Goal: Task Accomplishment & Management: Use online tool/utility

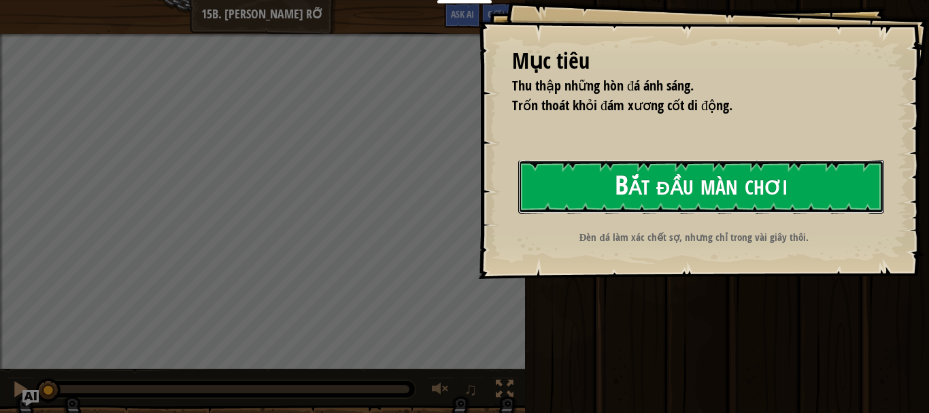
click at [567, 175] on button "Bắt đầu màn chơi" at bounding box center [701, 187] width 366 height 54
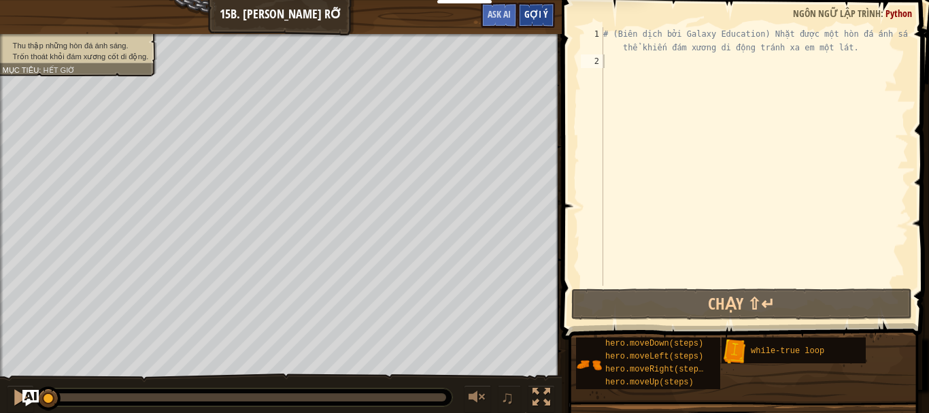
click at [547, 15] on span "Gợi ý" at bounding box center [536, 13] width 24 height 13
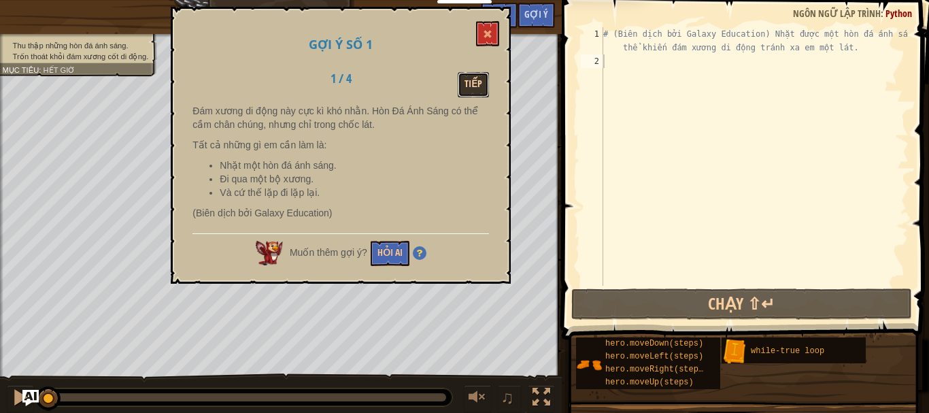
click at [473, 93] on button "Tiếp" at bounding box center [473, 84] width 31 height 25
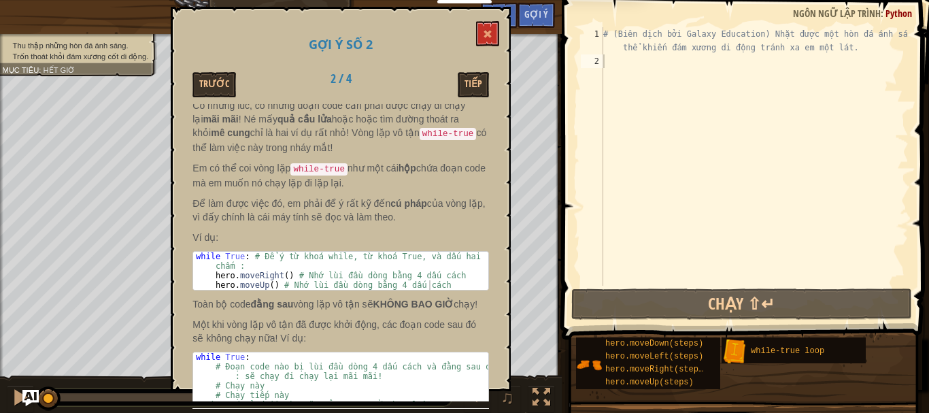
scroll to position [114, 0]
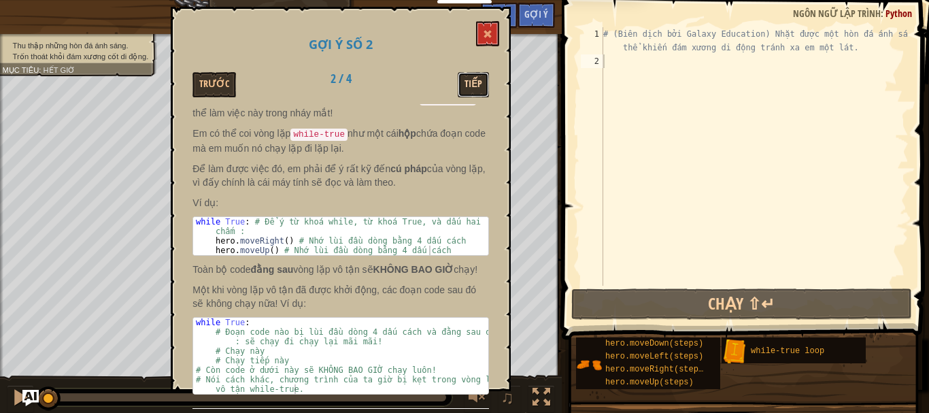
click at [475, 75] on button "Tiếp" at bounding box center [473, 84] width 31 height 25
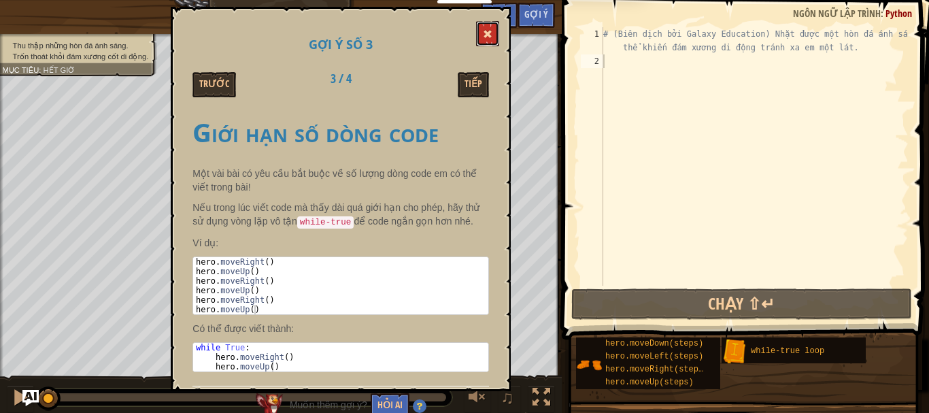
click at [490, 31] on span at bounding box center [488, 34] width 10 height 10
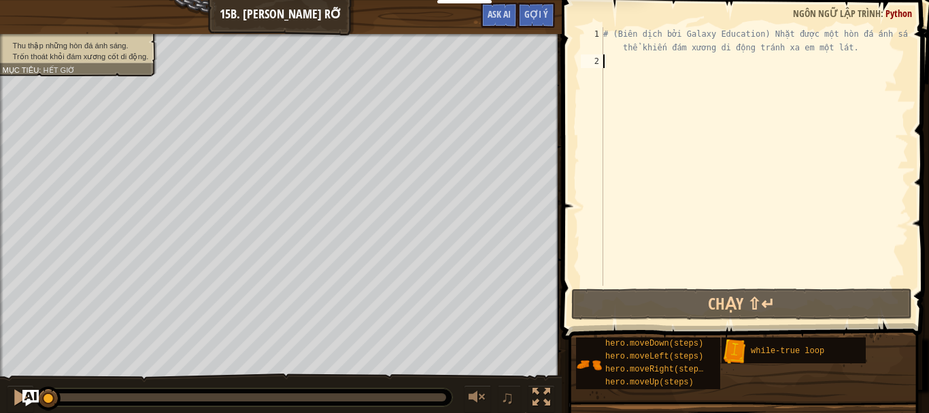
drag, startPoint x: 602, startPoint y: 68, endPoint x: 611, endPoint y: 60, distance: 12.0
click at [605, 65] on div "1 2 # (Biên dịch bởi Galaxy Education) Nhặt được một hòn đá ánh sáng có thể khi…" at bounding box center [743, 156] width 330 height 258
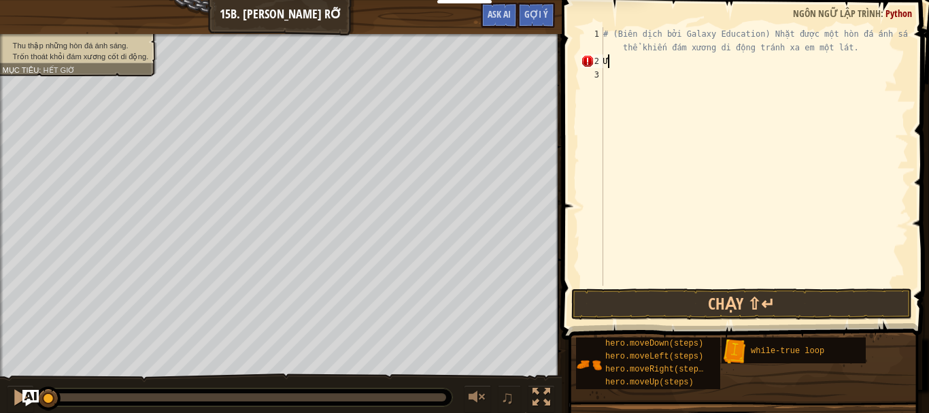
type textarea "Ư"
click at [534, 15] on span "Gợi ý" at bounding box center [536, 13] width 24 height 13
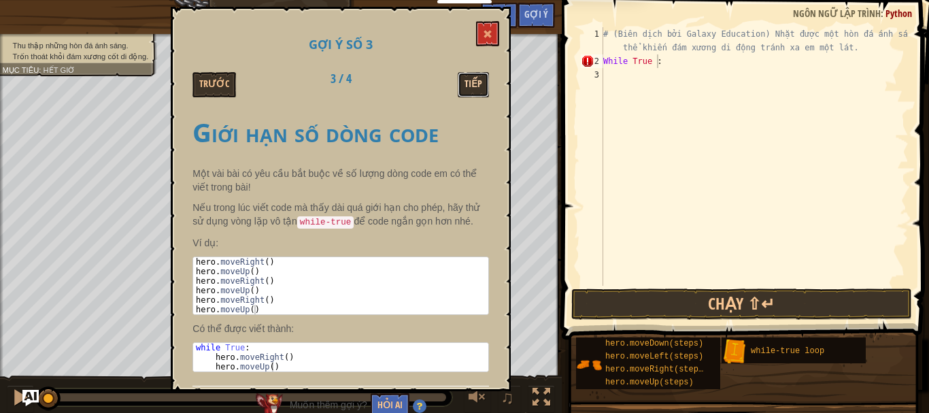
click at [476, 86] on button "Tiếp" at bounding box center [473, 84] width 31 height 25
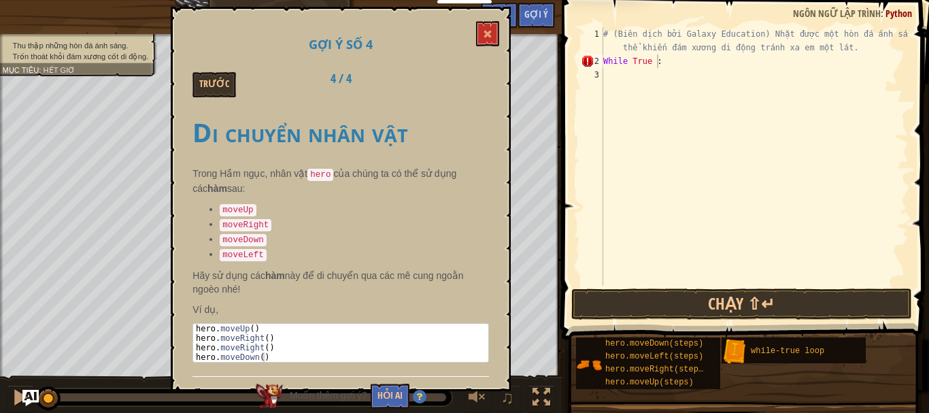
click at [476, 86] on div "Trước 4 / 4" at bounding box center [340, 84] width 317 height 25
click at [199, 82] on button "Trước" at bounding box center [214, 84] width 44 height 25
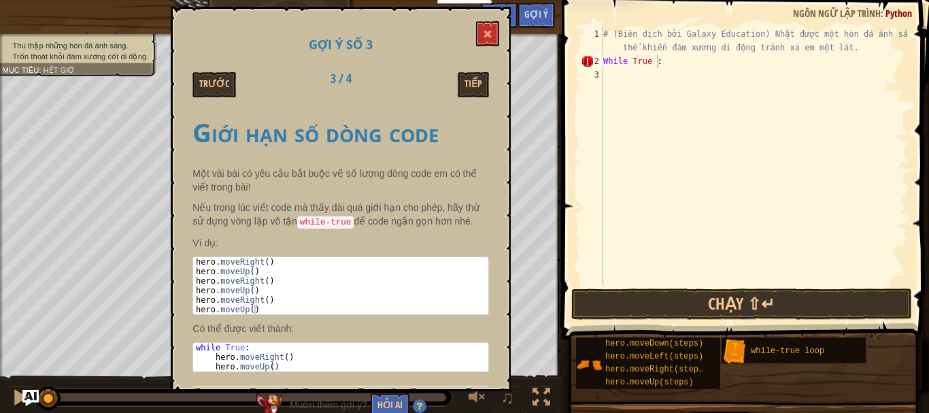
click at [653, 61] on div "# (Biên dịch bởi Galaxy Education) Nhặt được một hòn đá ánh sáng có thể khiến đ…" at bounding box center [754, 176] width 308 height 299
click at [626, 62] on div "# (Biên dịch bởi Galaxy Education) Nhặt được một hòn đá ánh sáng có thể khiến đ…" at bounding box center [754, 176] width 308 height 299
click at [631, 61] on div "# (Biên dịch bởi Galaxy Education) Nhặt được một hòn đá ánh sáng có thể khiến đ…" at bounding box center [754, 176] width 308 height 299
type textarea "WhileTrue:"
click at [611, 86] on div "# (Biên dịch bởi Galaxy Education) Nhặt được một hòn đá ánh sáng có thể khiến đ…" at bounding box center [754, 176] width 308 height 299
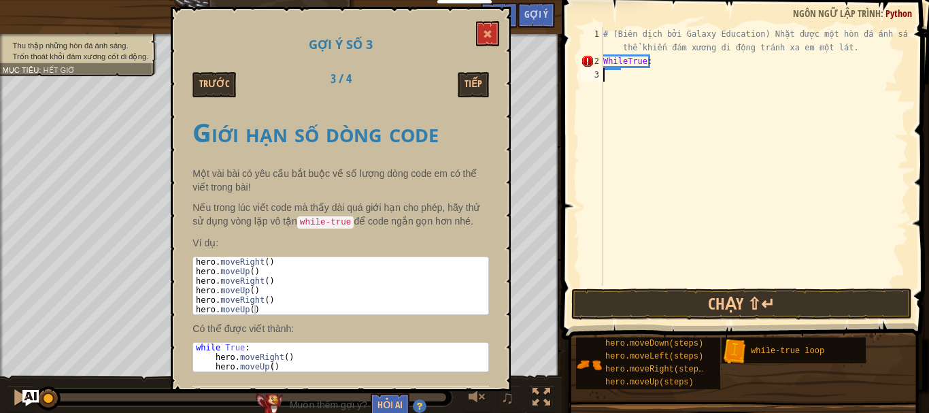
scroll to position [6, 0]
click at [623, 63] on div "# (Biên dịch bởi Galaxy Education) Nhặt được một hòn đá ánh sáng có thể khiến đ…" at bounding box center [754, 176] width 308 height 299
type textarea "While True:"
click at [628, 77] on div "# (Biên dịch bởi Galaxy Education) Nhặt được một hòn đá ánh sáng có thể khiến đ…" at bounding box center [754, 176] width 308 height 299
click at [679, 77] on div "# (Biên dịch bởi Galaxy Education) Nhặt được một hòn đá ánh sáng có thể khiến đ…" at bounding box center [754, 176] width 308 height 299
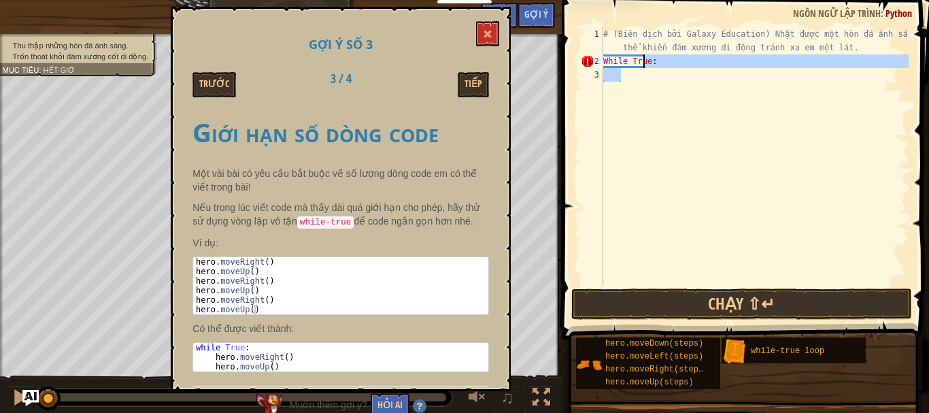
drag, startPoint x: 645, startPoint y: 66, endPoint x: 605, endPoint y: 70, distance: 39.6
click at [622, 69] on div "# (Biên dịch bởi Galaxy Education) Nhặt được một hòn đá ánh sáng có thể khiến đ…" at bounding box center [754, 176] width 308 height 299
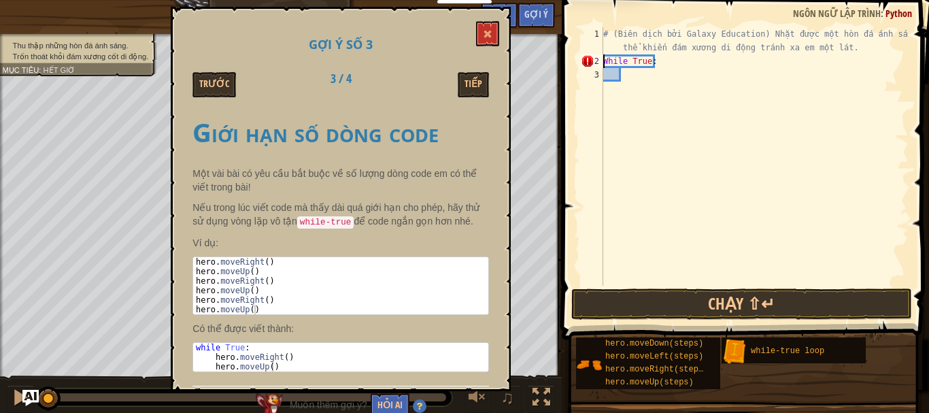
click at [601, 61] on div "1 2 3 # (Biên dịch bởi Galaxy Education) Nhặt được một hòn đá ánh sáng có thể k…" at bounding box center [743, 156] width 330 height 258
drag, startPoint x: 653, startPoint y: 58, endPoint x: 647, endPoint y: 67, distance: 10.6
click at [650, 63] on div "# (Biên dịch bởi Galaxy Education) Nhặt được một hòn đá ánh sáng có thể khiến đ…" at bounding box center [754, 176] width 308 height 299
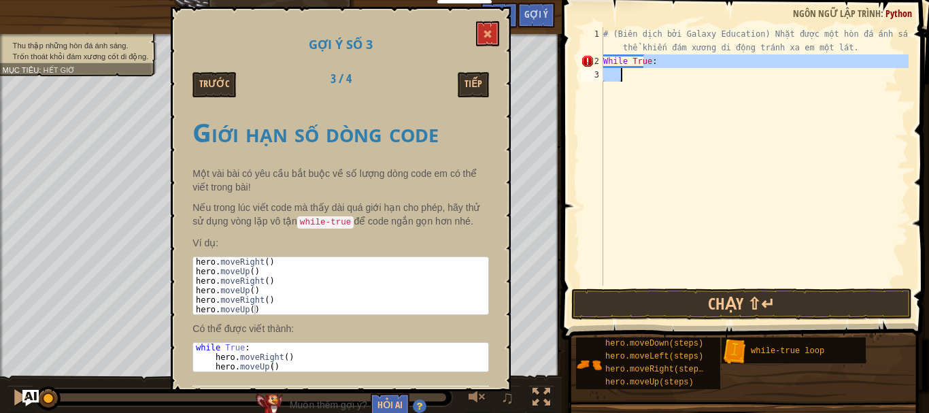
click at [636, 67] on div "# (Biên dịch bởi Galaxy Education) Nhặt được một hòn đá ánh sáng có thể khiến đ…" at bounding box center [754, 176] width 308 height 299
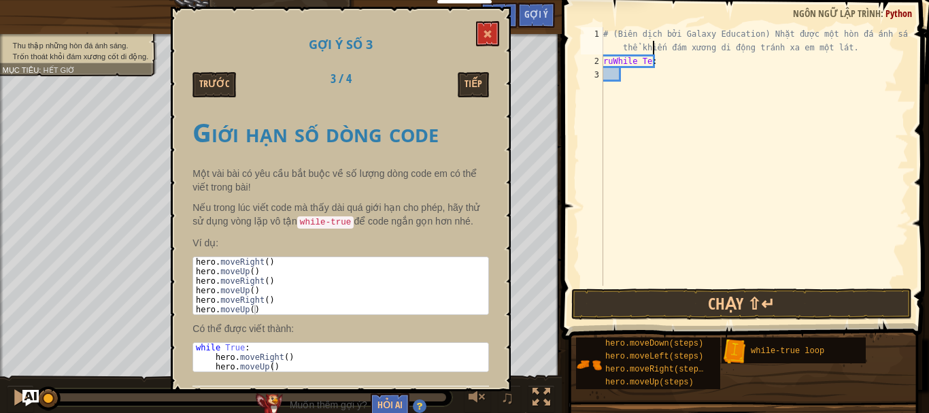
drag, startPoint x: 653, startPoint y: 53, endPoint x: 654, endPoint y: 62, distance: 8.9
click at [654, 60] on div "# (Biên dịch bởi Galaxy Education) Nhặt được một hòn đá ánh sáng có thể khiến đ…" at bounding box center [754, 176] width 308 height 299
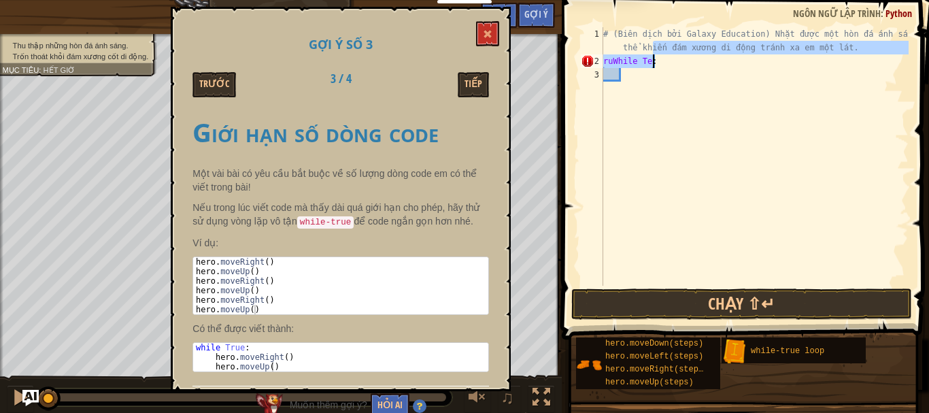
click at [654, 66] on div "# (Biên dịch bởi Galaxy Education) Nhặt được một hòn đá ánh sáng có thể khiến đ…" at bounding box center [754, 156] width 308 height 258
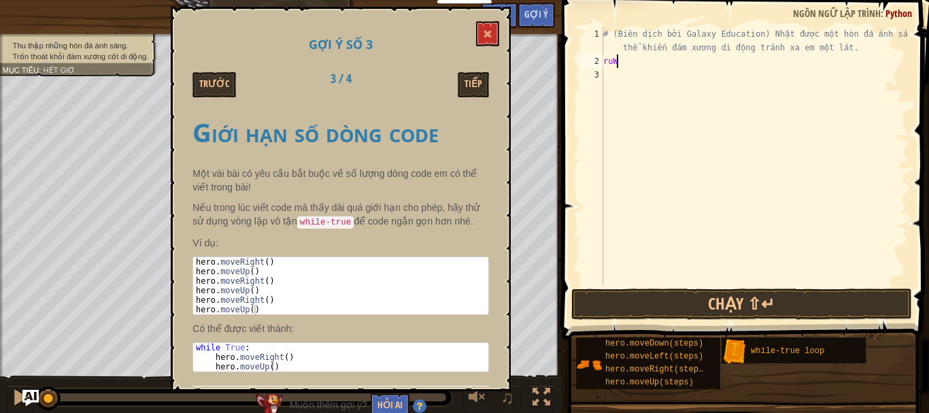
type textarea "r"
type textarea "while True:"
drag, startPoint x: 195, startPoint y: 343, endPoint x: 247, endPoint y: 344, distance: 51.7
click at [247, 344] on div "while True : hero . moveRight ( ) hero . moveUp ( )" at bounding box center [340, 367] width 295 height 48
paste textarea "while True:"
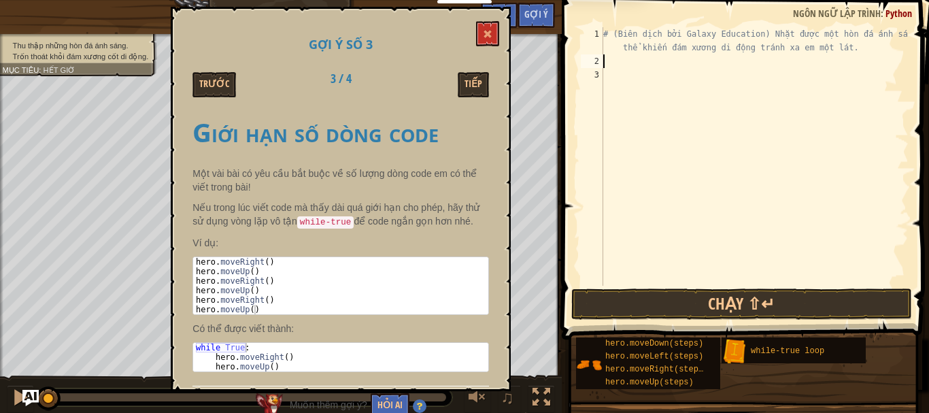
type textarea "while True:"
click at [630, 82] on div "# (Biên dịch bởi Galaxy Education) Nhặt được một hòn đá ánh sáng có thể khiến đ…" at bounding box center [754, 176] width 308 height 299
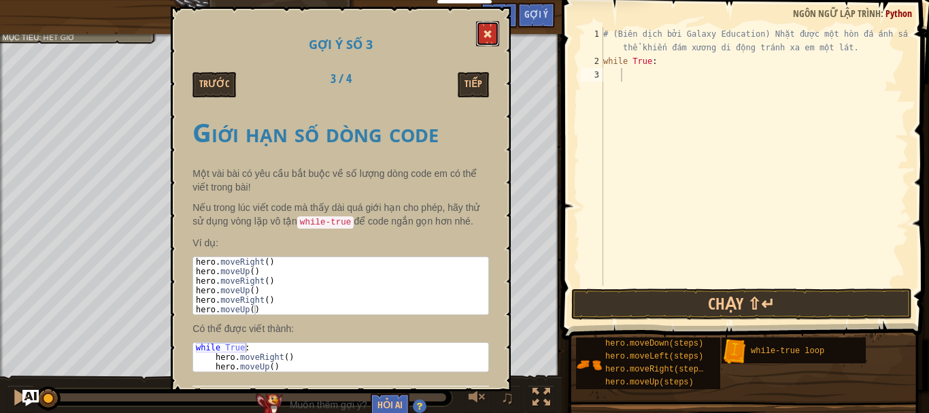
click at [486, 24] on button at bounding box center [487, 33] width 23 height 25
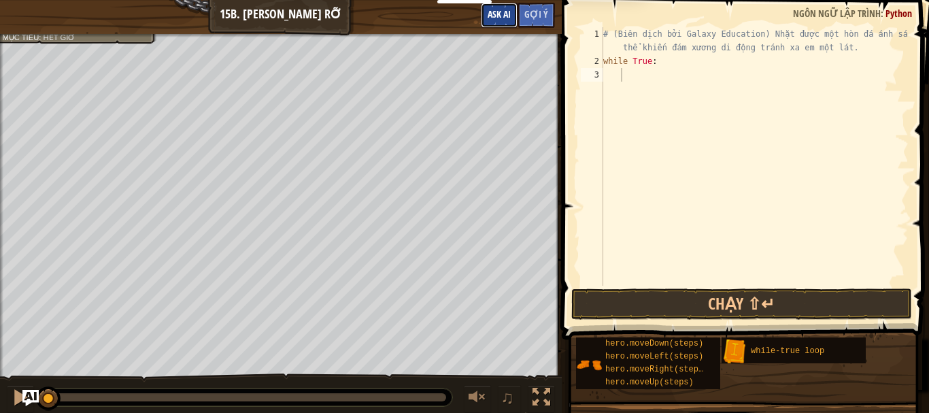
click at [505, 13] on span "Ask AI" at bounding box center [498, 13] width 23 height 13
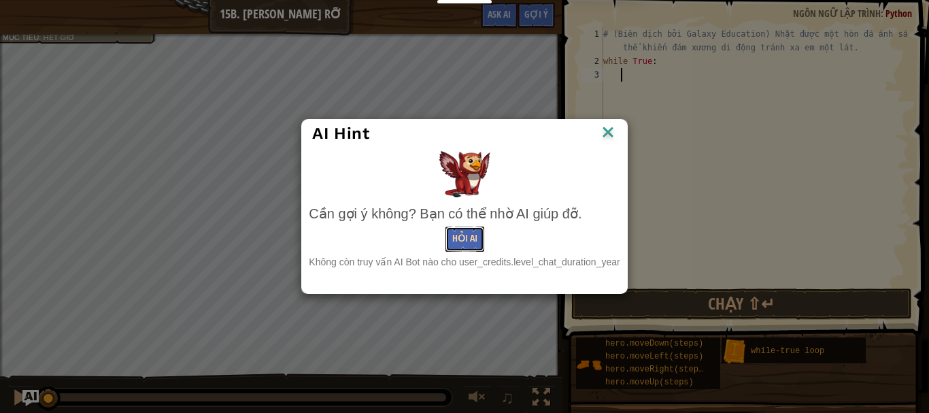
click at [458, 226] on button "Hỏi AI" at bounding box center [464, 238] width 39 height 25
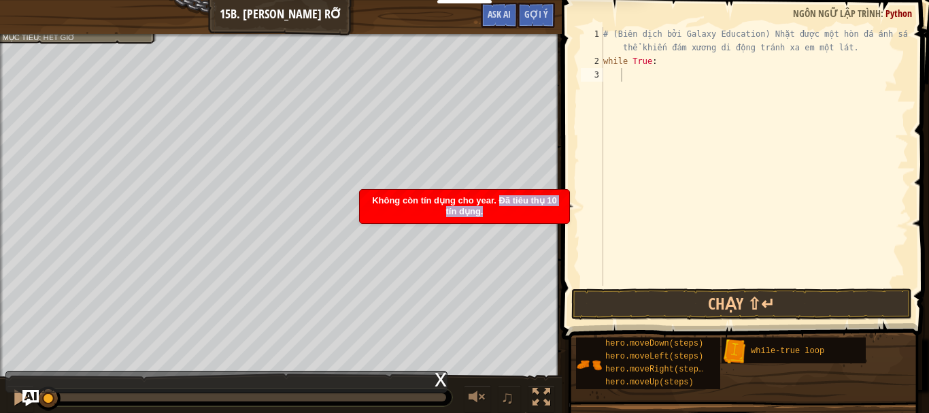
drag, startPoint x: 501, startPoint y: 199, endPoint x: 523, endPoint y: 216, distance: 28.0
click at [519, 218] on div "Không còn tín dụng cho year. Đã tiêu thụ 10 tín dụng." at bounding box center [464, 206] width 209 height 33
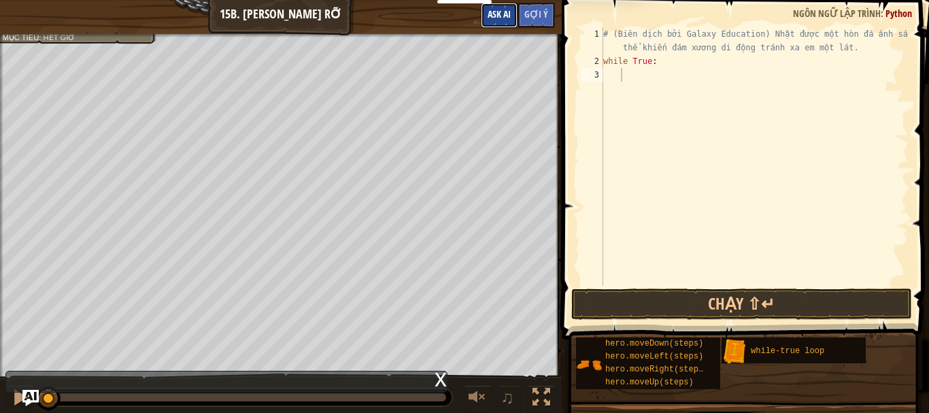
click at [504, 8] on button "Ask AI" at bounding box center [499, 15] width 37 height 25
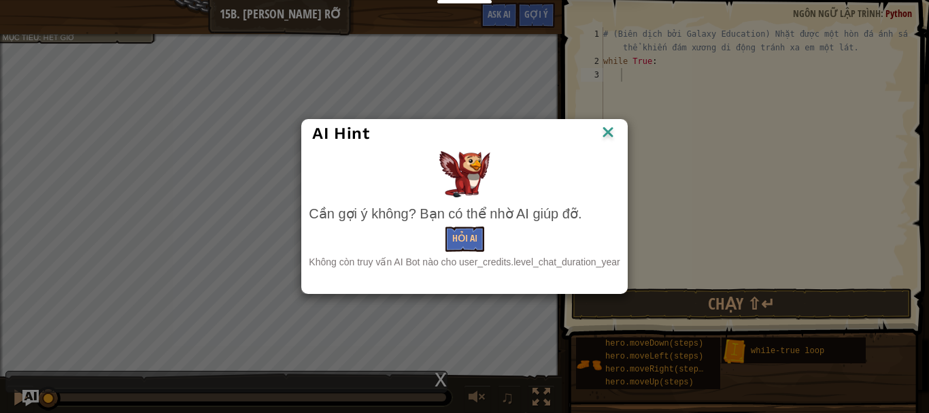
click at [466, 173] on img at bounding box center [464, 174] width 51 height 46
click at [465, 173] on img at bounding box center [464, 174] width 51 height 46
drag, startPoint x: 465, startPoint y: 173, endPoint x: 564, endPoint y: -25, distance: 221.3
click at [564, 0] on html "Bảng điều khiển của tôi Bảng điều khiển giáo viên CodeCombat Bảng Điều Khiển Gi…" at bounding box center [464, 0] width 929 height 1
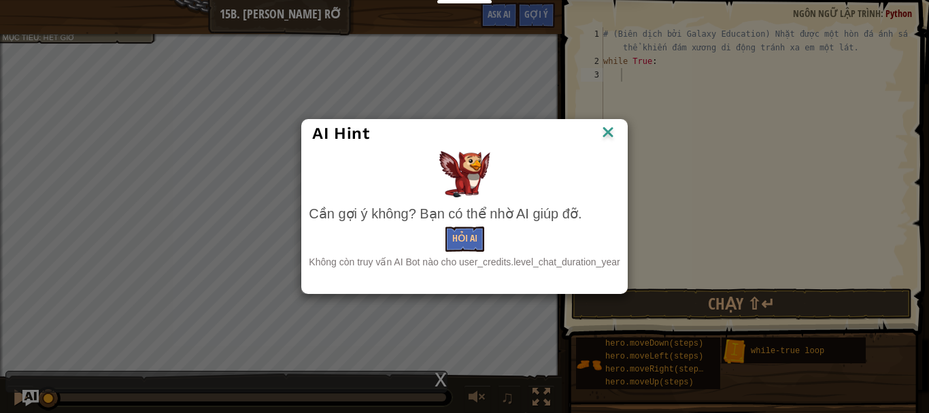
click at [771, 260] on div "AI Hint Cần gợi ý không? Bạn có thể nhờ AI giúp đỡ. Hỏi AI Không còn truy vấn A…" at bounding box center [464, 206] width 929 height 413
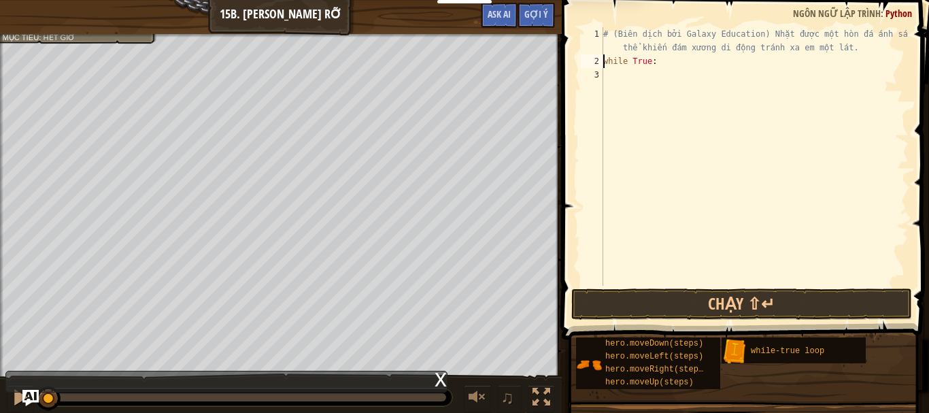
click at [603, 60] on div "# (Biên dịch bởi Galaxy Education) Nhặt được một hòn đá ánh sáng có thể khiến đ…" at bounding box center [754, 176] width 308 height 299
type textarea "while True:"
click at [627, 67] on div "# (Biên dịch bởi Galaxy Education) Nhặt được một hòn đá ánh sáng có thể khiến đ…" at bounding box center [754, 176] width 308 height 299
type textarea "# (Biên dịch bởi Galaxy Education) Nhặt được một hòn đá ánh sáng có thể khiến đ…"
click at [660, 78] on div "# (Biên dịch bởi Galaxy Education) Nhặt được một hòn đá ánh sáng có thể khiến đ…" at bounding box center [754, 176] width 308 height 299
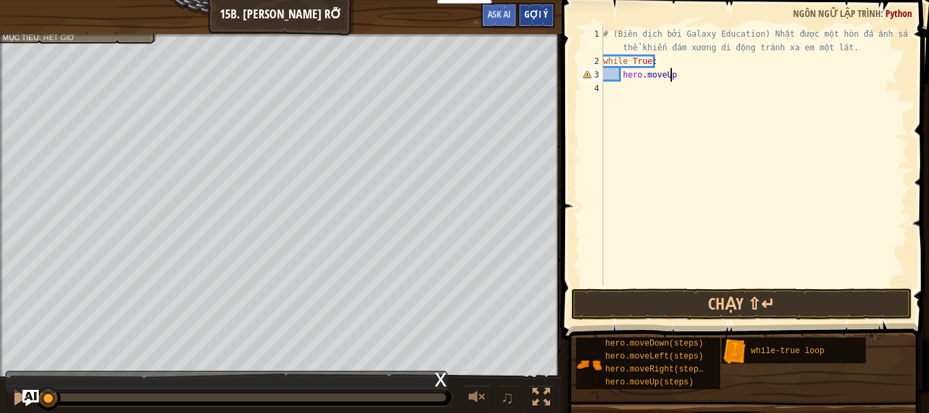
scroll to position [6, 5]
type textarea "hero.moveUp()"
type textarea "hero.moveDown()"
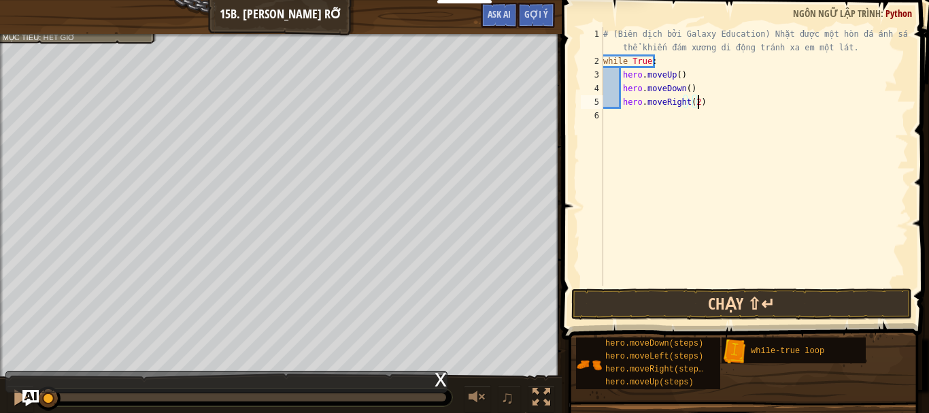
type textarea "hero.moveRight(2)"
click at [682, 307] on button "Chạy ⇧↵" at bounding box center [741, 303] width 341 height 31
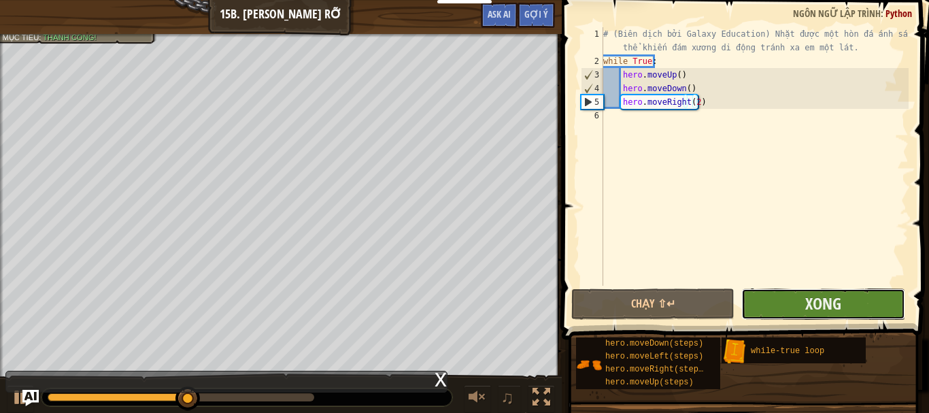
click at [844, 298] on button "Xong" at bounding box center [822, 303] width 163 height 31
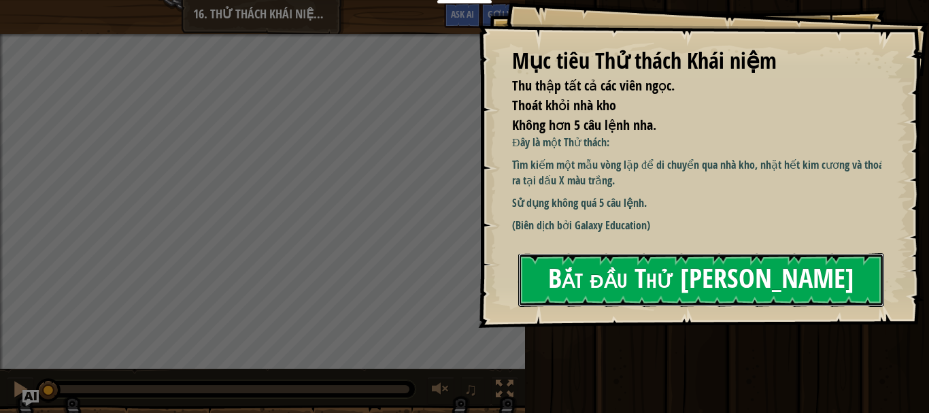
click at [590, 271] on button "Bắt đầu Thử [PERSON_NAME]" at bounding box center [701, 280] width 366 height 54
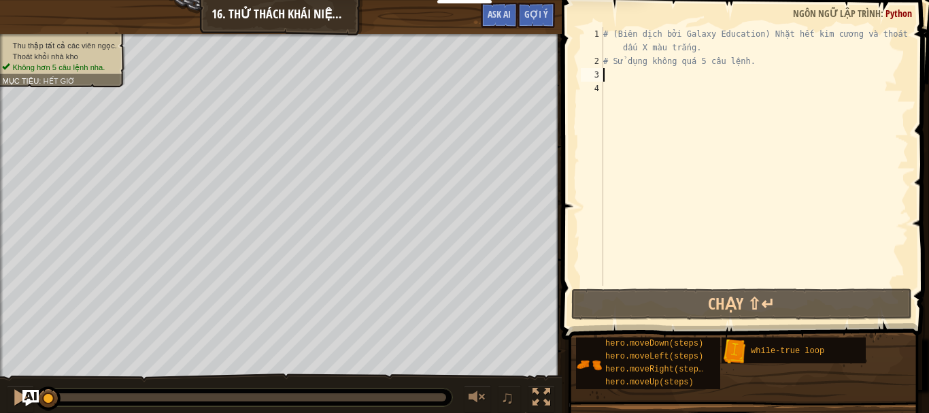
click at [632, 81] on div "# (Biên dịch bởi Galaxy Education) Nhặt hết kim cương và thoát khỏi dấu X màu t…" at bounding box center [754, 176] width 308 height 299
paste textarea "hero.moveDown(2)"
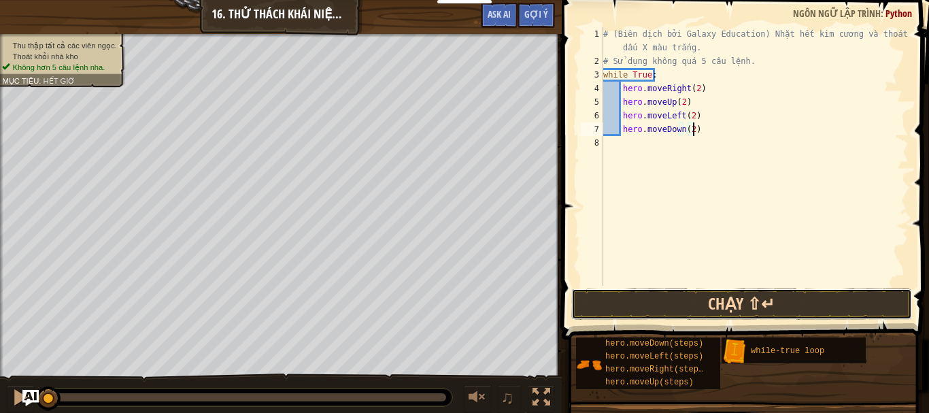
click at [687, 294] on button "Chạy ⇧↵" at bounding box center [741, 303] width 341 height 31
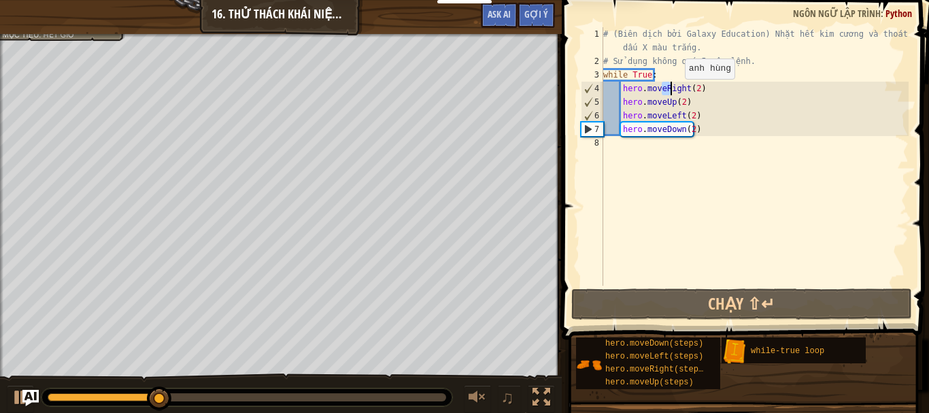
drag, startPoint x: 661, startPoint y: 92, endPoint x: 683, endPoint y: 92, distance: 22.4
click at [683, 92] on div "# (Biên dịch bởi Galaxy Education) Nhặt hết kim cương và thoát khỏi dấu X màu t…" at bounding box center [754, 176] width 308 height 299
click at [683, 92] on div "# (Biên dịch bởi Galaxy Education) Nhặt hết kim cương và thoát khỏi dấu X màu t…" at bounding box center [754, 156] width 308 height 258
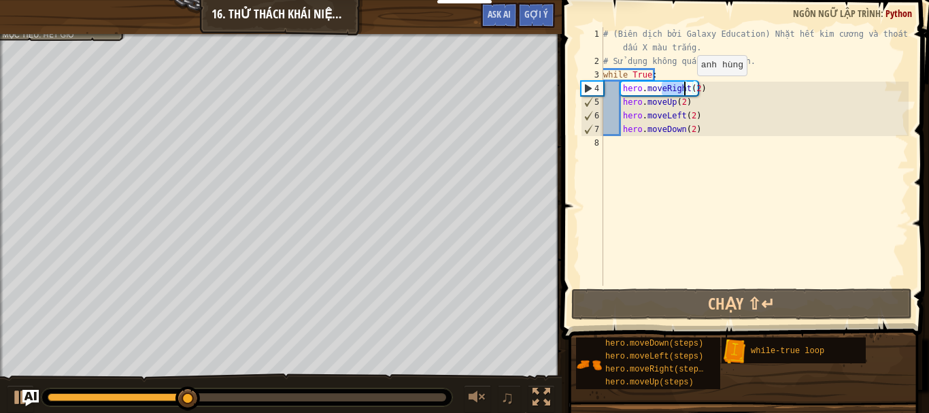
drag, startPoint x: 661, startPoint y: 90, endPoint x: 685, endPoint y: 89, distance: 24.5
click at [685, 89] on div "# (Biên dịch bởi Galaxy Education) Nhặt hết kim cương và thoát khỏi dấu X màu t…" at bounding box center [754, 176] width 308 height 299
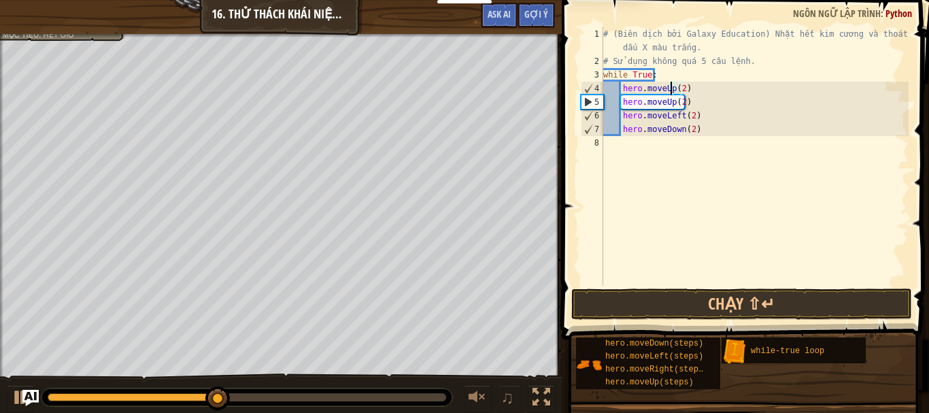
scroll to position [6, 5]
click at [724, 303] on button "Chạy ⇧↵" at bounding box center [741, 303] width 341 height 31
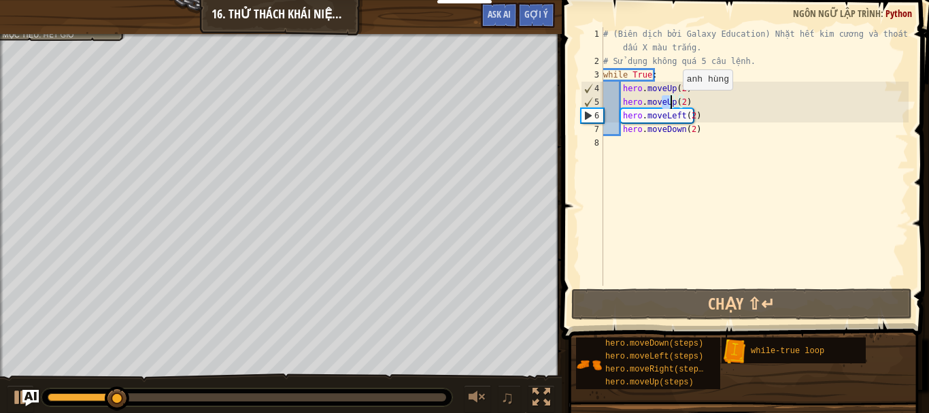
drag, startPoint x: 659, startPoint y: 104, endPoint x: 671, endPoint y: 103, distance: 11.6
click at [671, 103] on div "# (Biên dịch bởi Galaxy Education) Nhặt hết kim cương và thoát khỏi dấu X màu t…" at bounding box center [754, 176] width 308 height 299
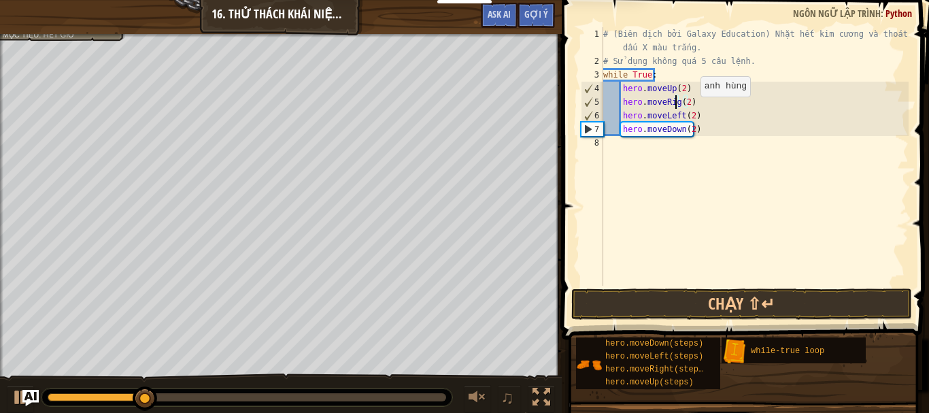
scroll to position [6, 6]
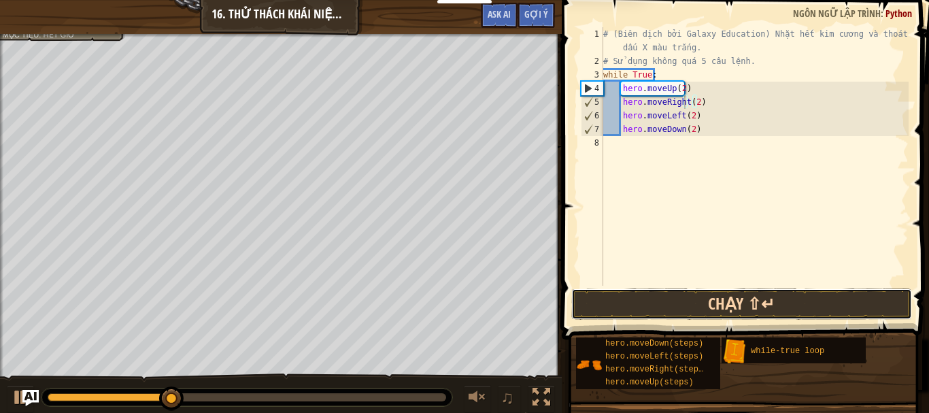
click at [655, 299] on button "Chạy ⇧↵" at bounding box center [741, 303] width 341 height 31
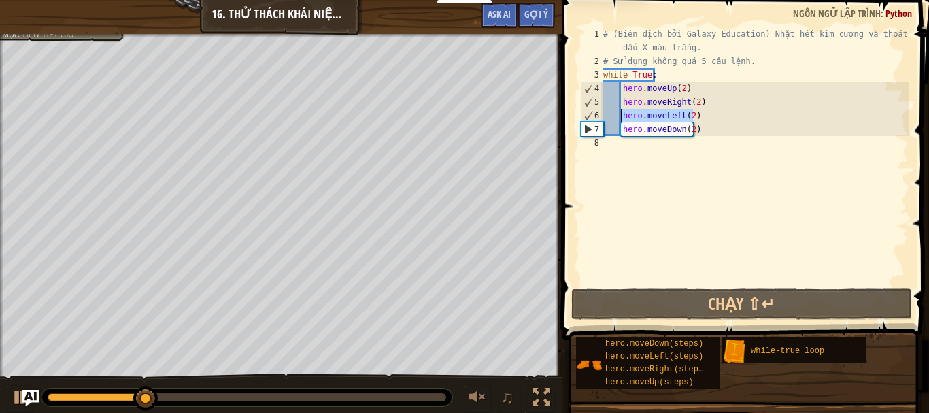
drag, startPoint x: 706, startPoint y: 114, endPoint x: 619, endPoint y: 120, distance: 87.3
click at [619, 120] on div "# (Biên dịch bởi Galaxy Education) Nhặt hết kim cương và thoát khỏi dấu X màu t…" at bounding box center [754, 176] width 308 height 299
type textarea "hero.moveLeft(2)"
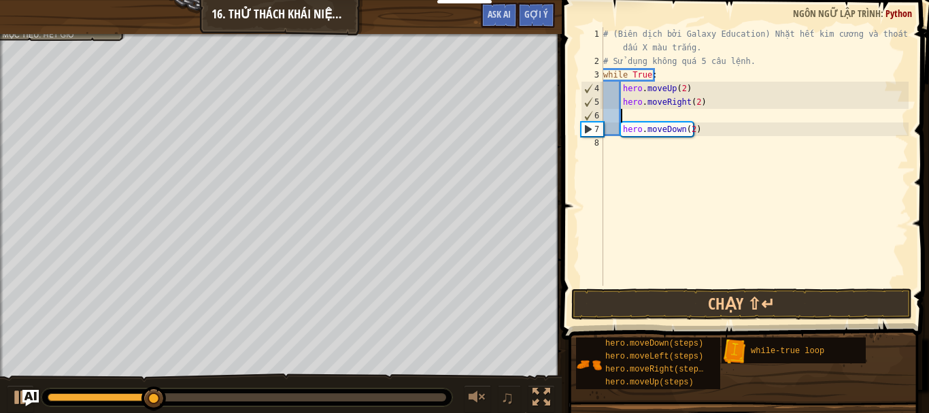
scroll to position [6, 1]
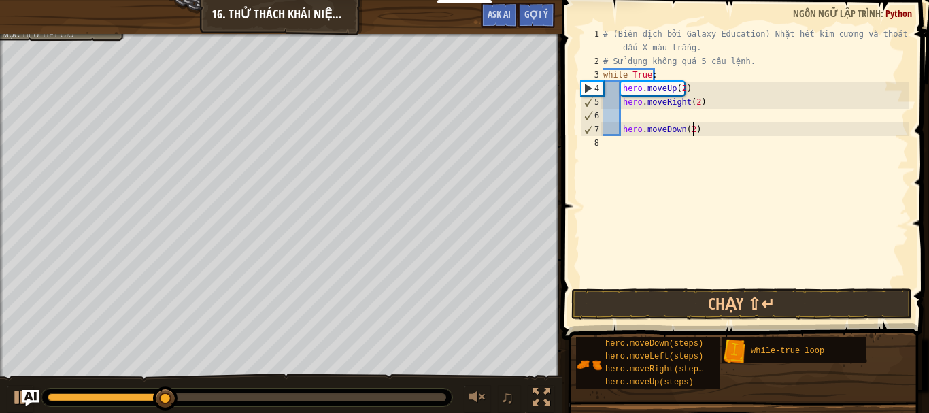
click at [699, 128] on div "# (Biên dịch bởi Galaxy Education) Nhặt hết kim cương và thoát khỏi dấu X màu t…" at bounding box center [754, 176] width 308 height 299
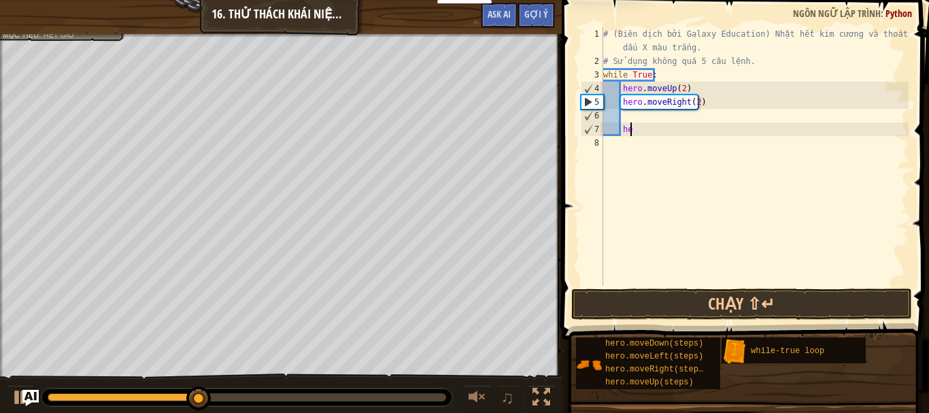
type textarea "h"
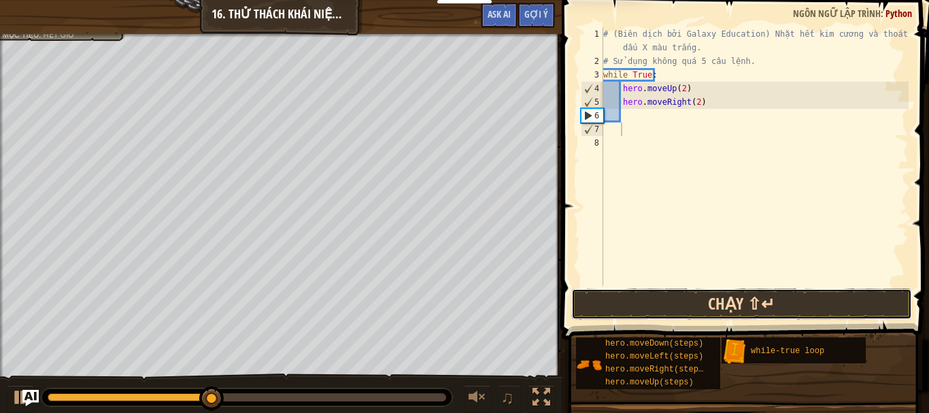
click at [720, 309] on button "Chạy ⇧↵" at bounding box center [741, 303] width 341 height 31
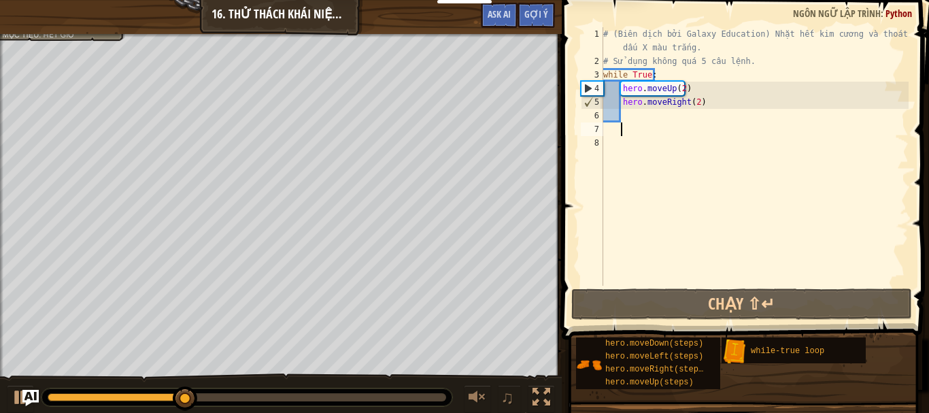
click at [643, 125] on div "# (Biên dịch bởi Galaxy Education) Nhặt hết kim cương và thoát khỏi dấu X màu t…" at bounding box center [754, 176] width 308 height 299
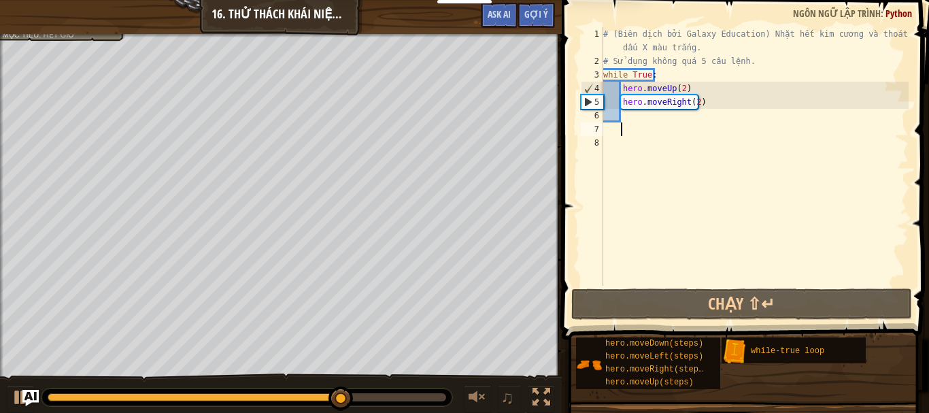
click at [640, 124] on div "# (Biên dịch bởi Galaxy Education) Nhặt hết kim cương và thoát khỏi dấu X màu t…" at bounding box center [754, 176] width 308 height 299
click at [639, 118] on div "# (Biên dịch bởi Galaxy Education) Nhặt hết kim cương và thoát khỏi dấu X màu t…" at bounding box center [754, 176] width 308 height 299
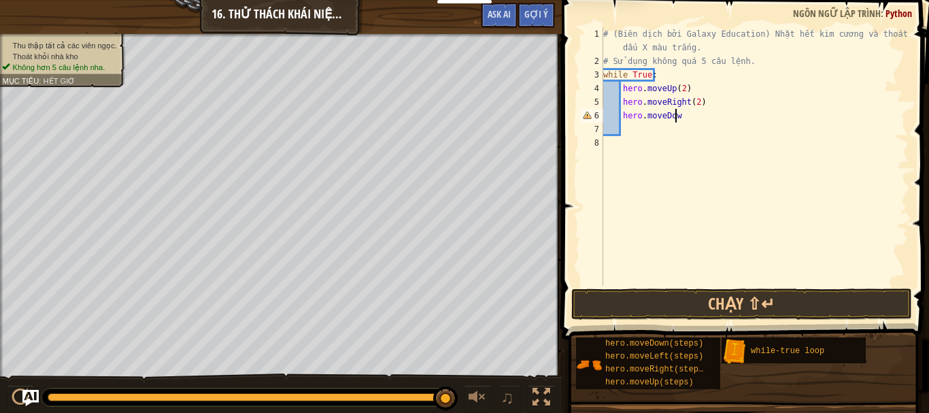
scroll to position [6, 5]
type textarea "hero.moveDown()"
click at [646, 134] on div "# (Biên dịch bởi Galaxy Education) Nhặt hết kim cương và thoát khỏi dấu X màu t…" at bounding box center [754, 176] width 308 height 299
type textarea "hero.moveLeft()"
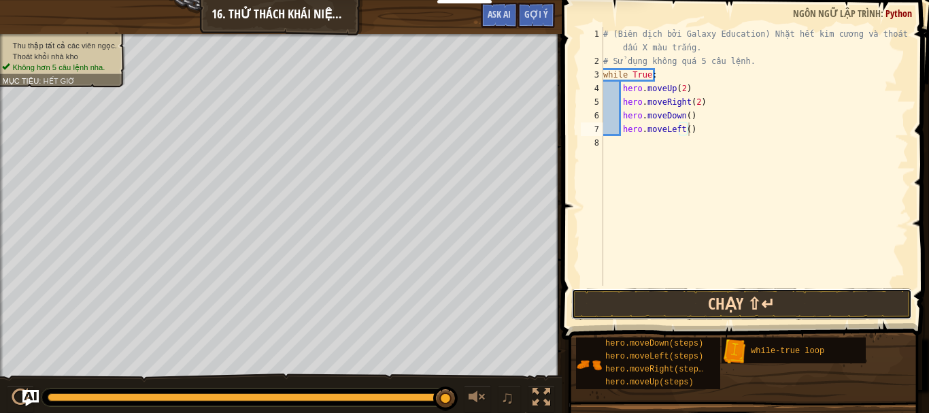
click at [770, 303] on button "Chạy ⇧↵" at bounding box center [741, 303] width 341 height 31
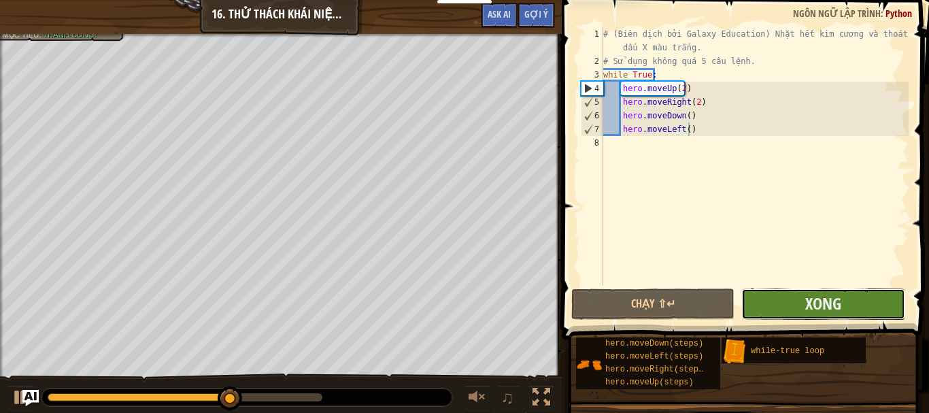
click at [800, 303] on button "Xong" at bounding box center [822, 303] width 163 height 31
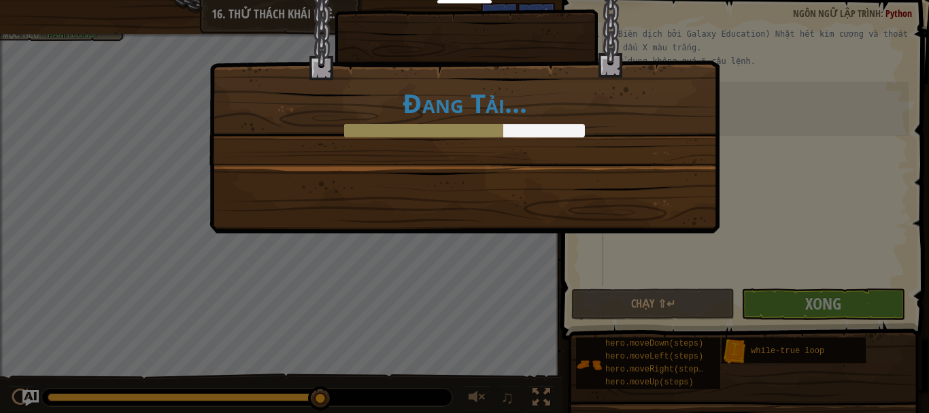
click at [498, 182] on div "Đang Tải..." at bounding box center [464, 99] width 510 height 267
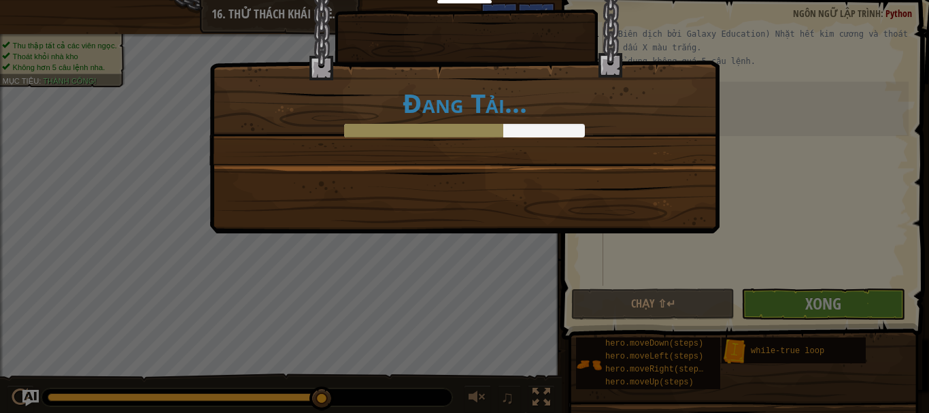
click at [498, 182] on div "Đang Tải..." at bounding box center [464, 99] width 510 height 267
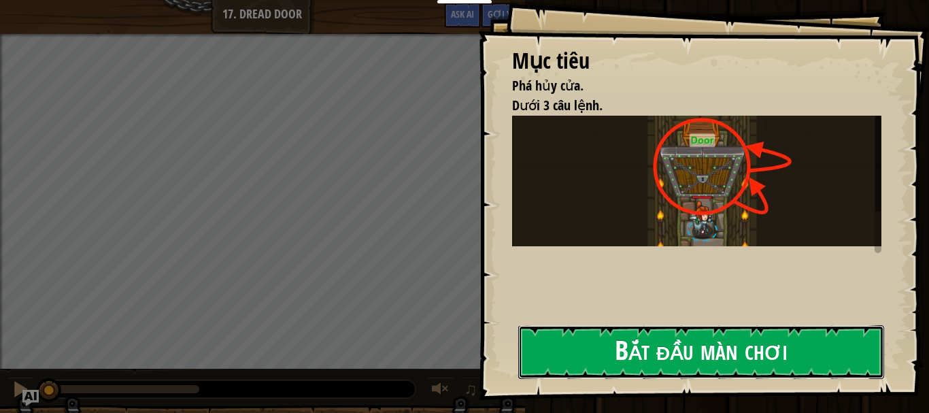
click at [631, 347] on button "Bắt đầu màn chơi" at bounding box center [701, 352] width 366 height 54
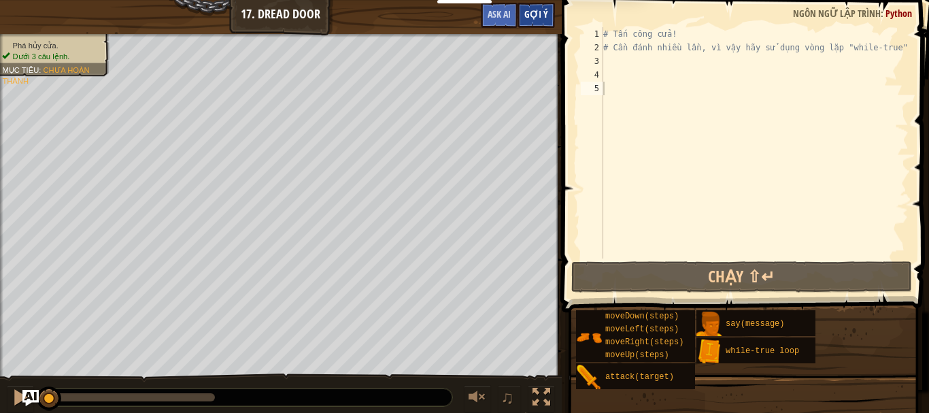
click at [535, 25] on div "Gợi ý" at bounding box center [535, 15] width 37 height 25
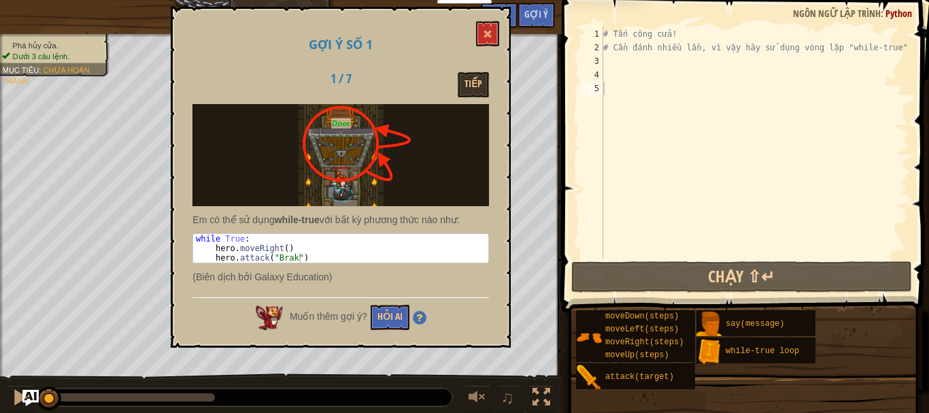
click at [442, 77] on div "Tiếp" at bounding box center [446, 84] width 105 height 25
click at [466, 92] on button "Tiếp" at bounding box center [473, 84] width 31 height 25
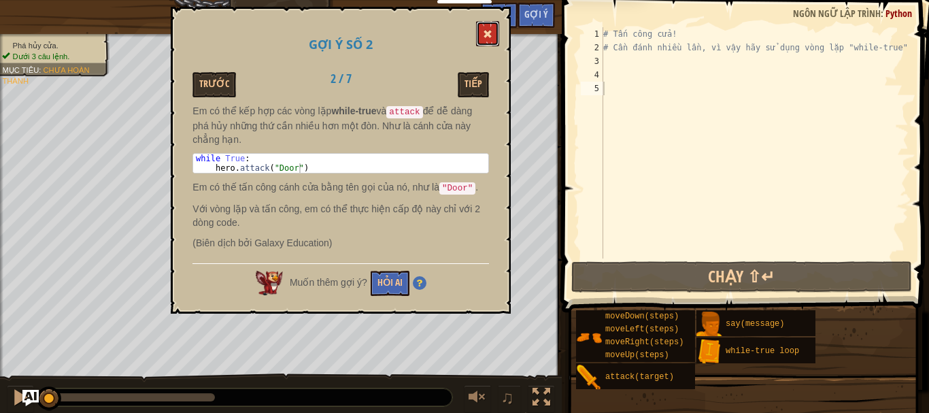
click at [484, 41] on button at bounding box center [487, 33] width 23 height 25
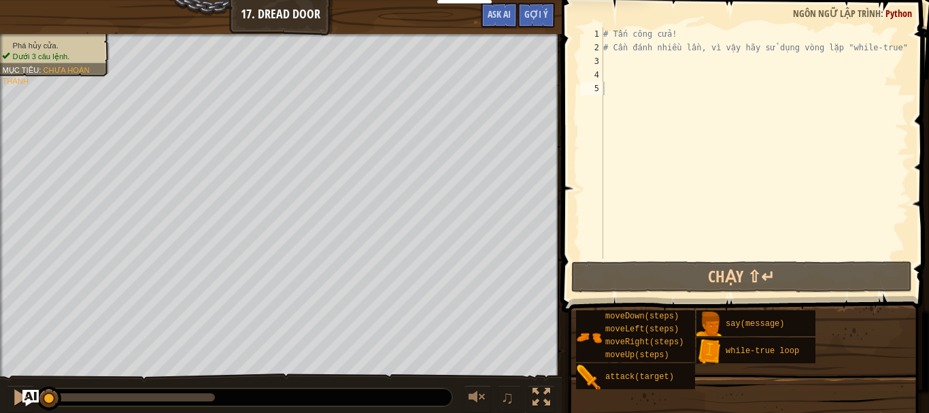
click at [623, 59] on div "# Tấn công cửa! # Cần đánh nhiều lần, vì vậy hãy sử dụng vòng lặp "while-true"." at bounding box center [754, 156] width 308 height 258
paste textarea "hero.moveDown(2)"
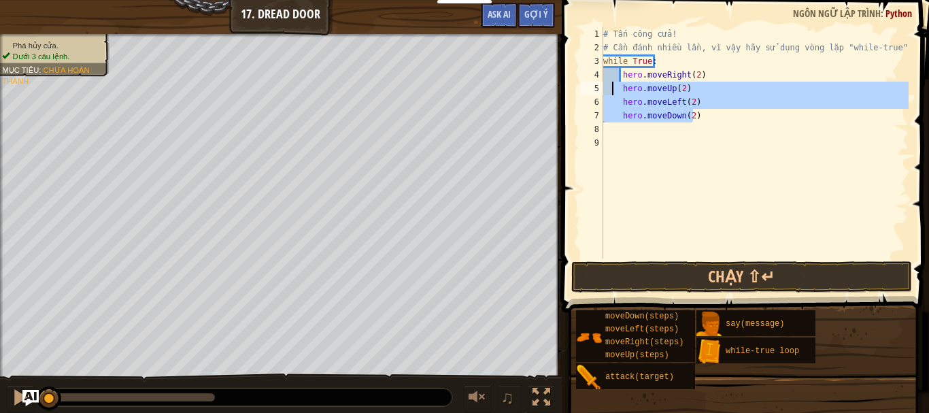
drag, startPoint x: 693, startPoint y: 114, endPoint x: 617, endPoint y: 79, distance: 83.0
click at [616, 80] on div "# Tấn công cửa! # Cần đánh nhiều lần, vì vậy hãy sử dụng vòng lặp "while-true".…" at bounding box center [754, 156] width 308 height 258
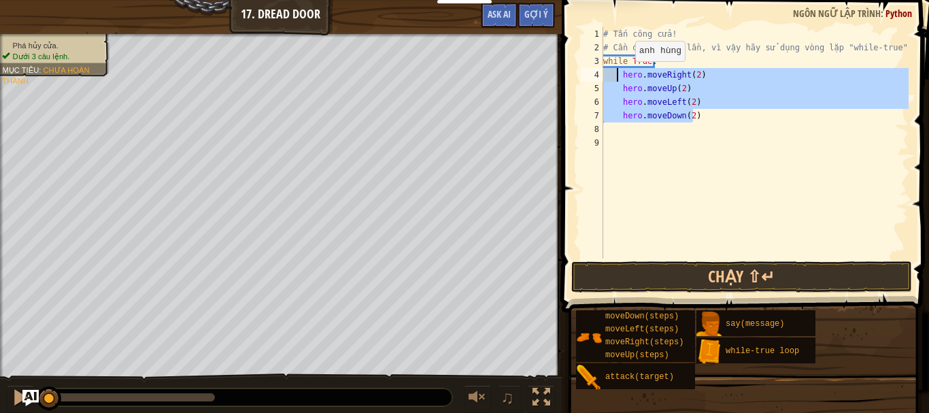
click at [623, 75] on div "# Tấn công cửa! # Cần đánh nhiều lần, vì vậy hãy sử dụng vòng lặp "while-true".…" at bounding box center [754, 142] width 308 height 231
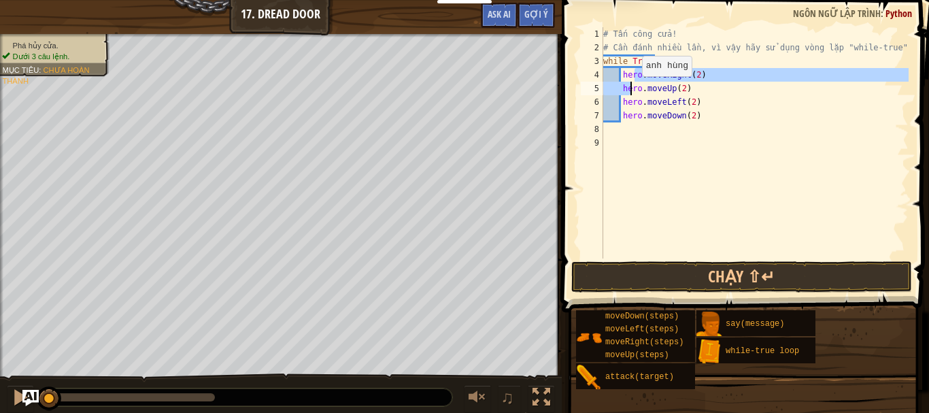
drag, startPoint x: 634, startPoint y: 76, endPoint x: 630, endPoint y: 90, distance: 14.0
click at [630, 90] on div "# Tấn công cửa! # Cần đánh nhiều lần, vì vậy hãy sử dụng vòng lặp "while-true".…" at bounding box center [754, 156] width 308 height 258
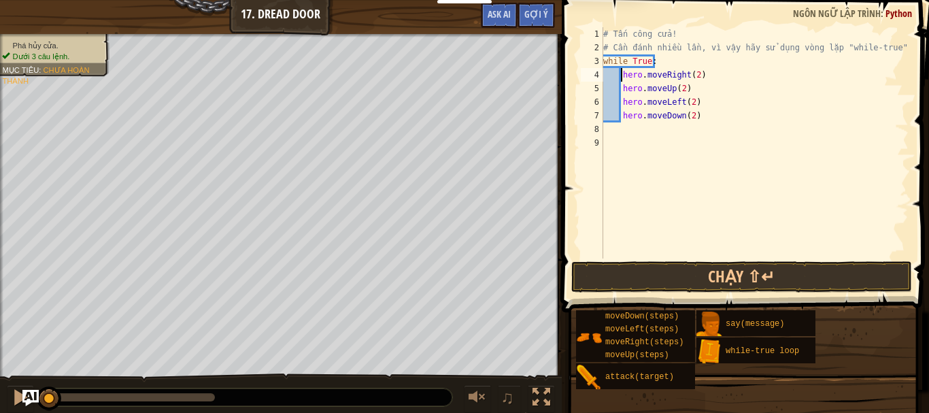
click at [623, 72] on div "# Tấn công cửa! # Cần đánh nhiều lần, vì vậy hãy sử dụng vòng lặp "while-true".…" at bounding box center [754, 156] width 308 height 258
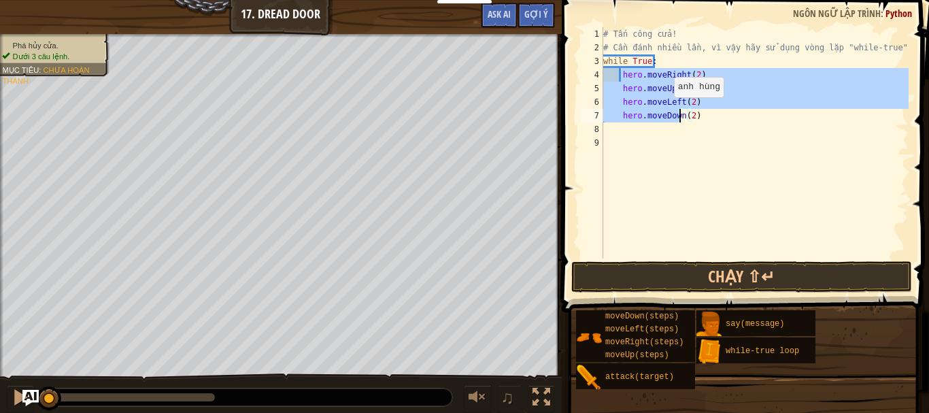
drag, startPoint x: 623, startPoint y: 72, endPoint x: 662, endPoint y: 111, distance: 55.3
click at [662, 111] on div "# Tấn công cửa! # Cần đánh nhiều lần, vì vậy hãy sử dụng vòng lặp "while-true".…" at bounding box center [754, 156] width 308 height 258
click at [707, 54] on div "# Tấn công cửa! # Cần đánh nhiều lần, vì vậy hãy sử dụng vòng lặp "while-true".…" at bounding box center [754, 156] width 308 height 258
drag, startPoint x: 621, startPoint y: 77, endPoint x: 697, endPoint y: 117, distance: 86.1
click at [697, 117] on div "# Tấn công cửa! # Cần đánh nhiều lần, vì vậy hãy sử dụng vòng lặp "while-true".…" at bounding box center [754, 156] width 308 height 258
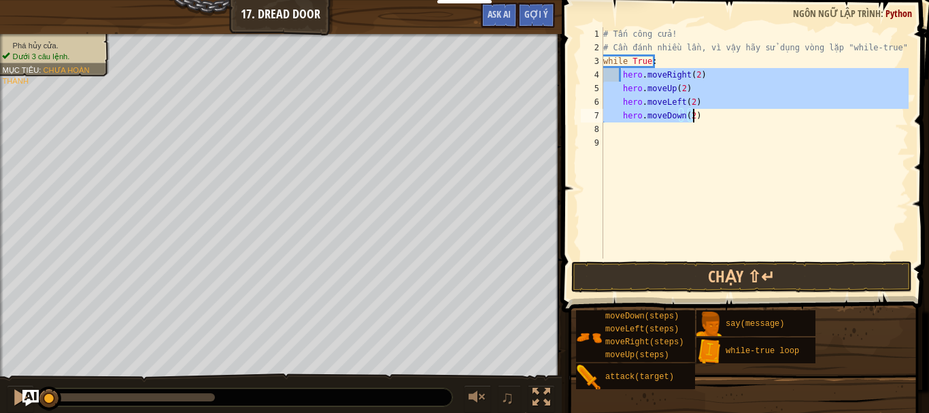
type textarea "\"
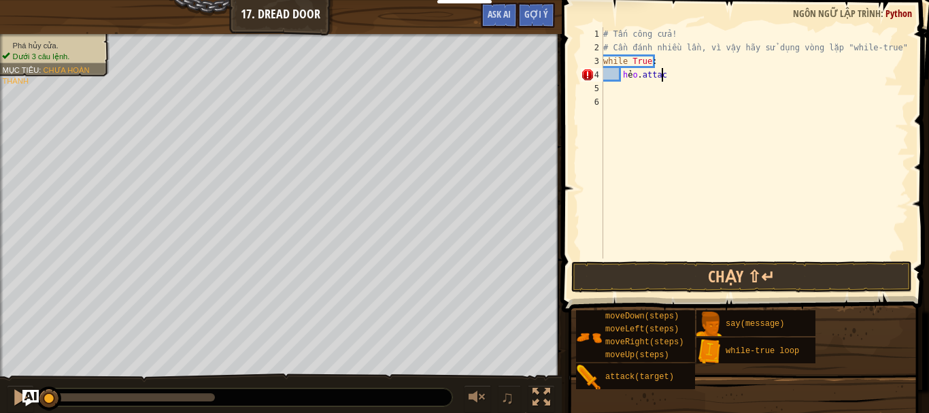
scroll to position [6, 4]
click at [630, 80] on div "# Tấn công cửa! # Cần đánh nhiều lần, vì vậy hãy sử dụng vòng lặp "while-true".…" at bounding box center [754, 156] width 308 height 258
click at [670, 71] on div "# Tấn công cửa! # Cần đánh nhiều lần, vì vậy hãy sử dụng vòng lặp "while-true".…" at bounding box center [754, 156] width 308 height 258
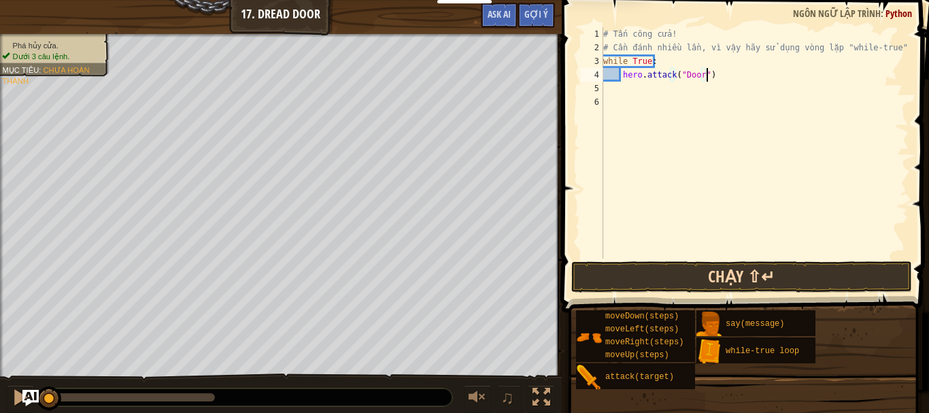
type textarea "hero.attack("Door")"
click at [837, 269] on button "Chạy ⇧↵" at bounding box center [741, 276] width 341 height 31
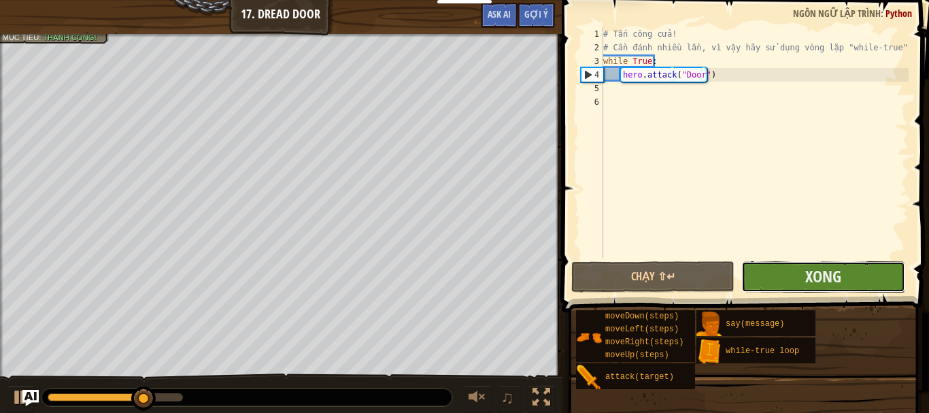
click at [853, 281] on button "Xong" at bounding box center [822, 276] width 163 height 31
